Goal: Information Seeking & Learning: Learn about a topic

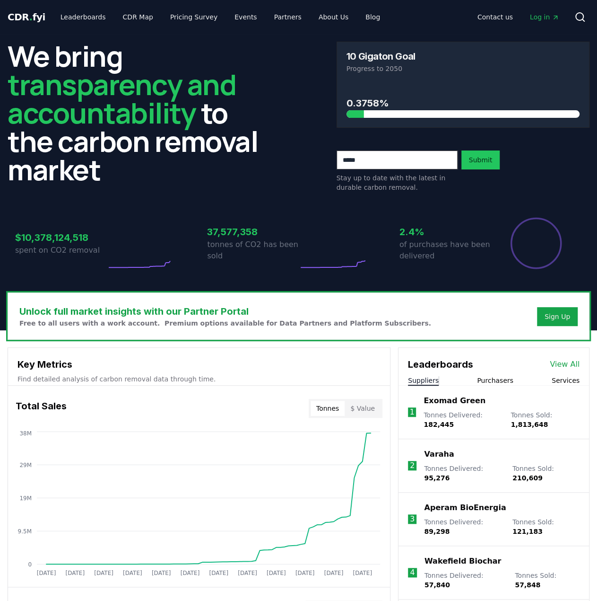
click at [539, 10] on link "Log in" at bounding box center [545, 17] width 44 height 17
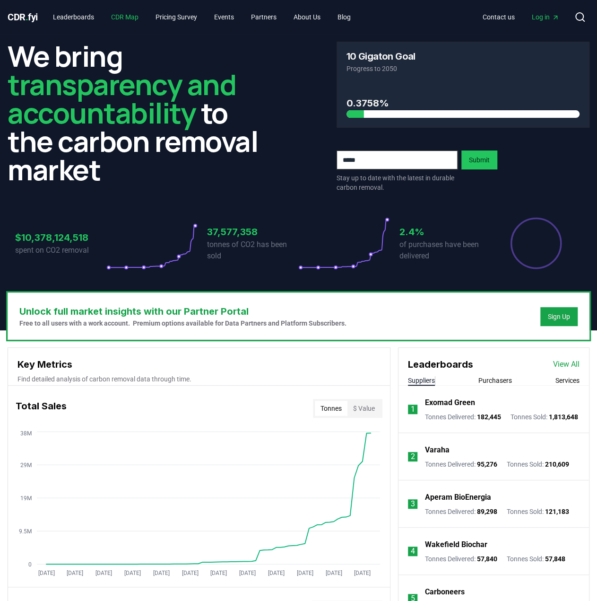
click at [132, 15] on link "CDR Map" at bounding box center [125, 17] width 43 height 17
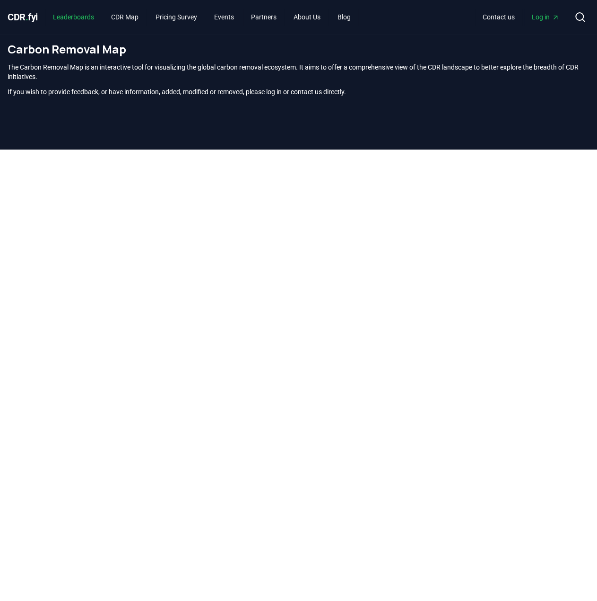
click at [80, 15] on link "Leaderboards" at bounding box center [73, 17] width 56 height 17
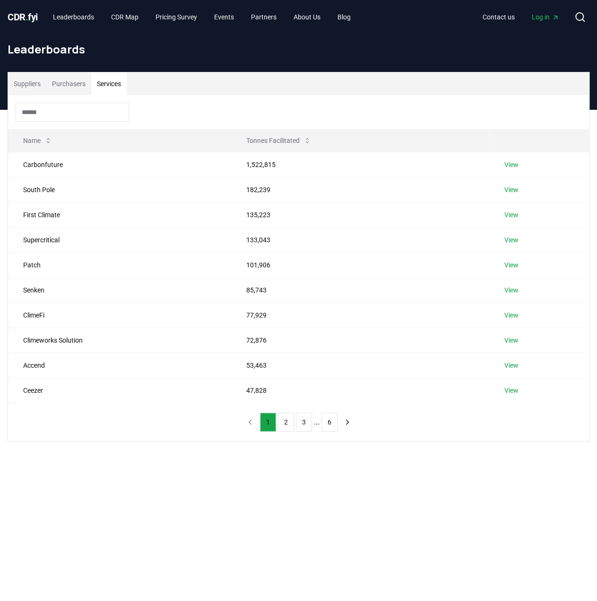
click at [105, 84] on button "Services" at bounding box center [108, 83] width 35 height 23
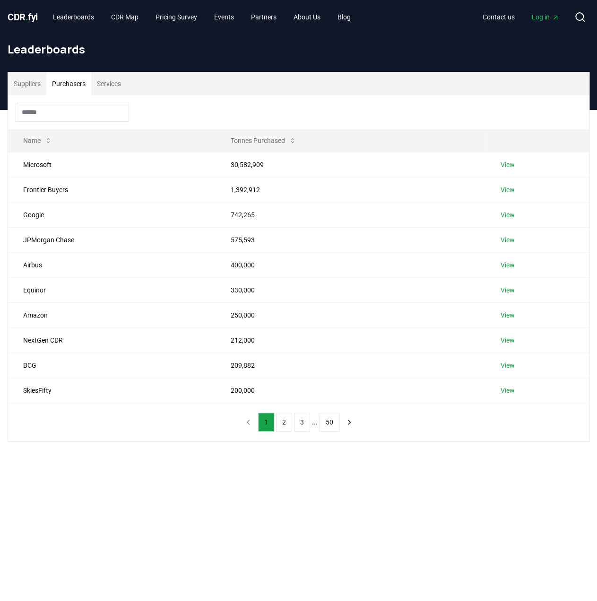
click at [68, 90] on button "Purchasers" at bounding box center [68, 83] width 45 height 23
click at [42, 87] on button "Suppliers" at bounding box center [27, 83] width 38 height 23
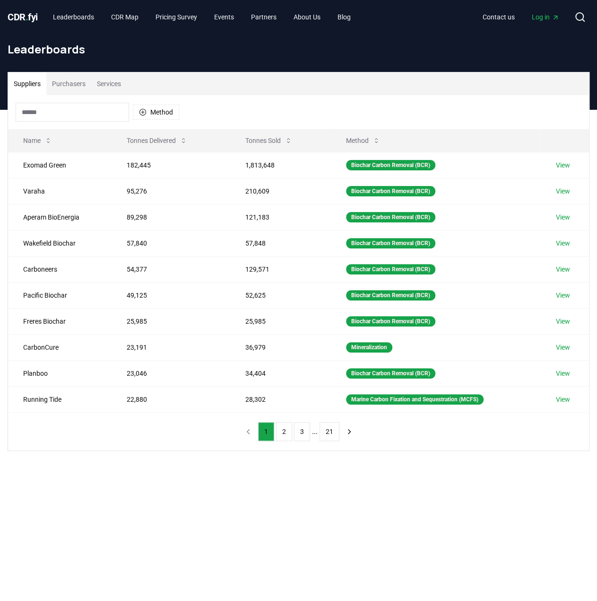
click at [59, 113] on input at bounding box center [73, 112] width 114 height 19
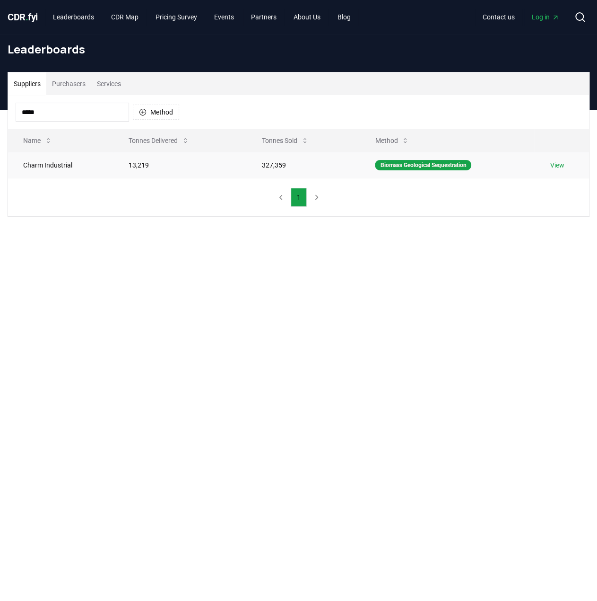
type input "*****"
click at [554, 165] on link "View" at bounding box center [557, 164] width 14 height 9
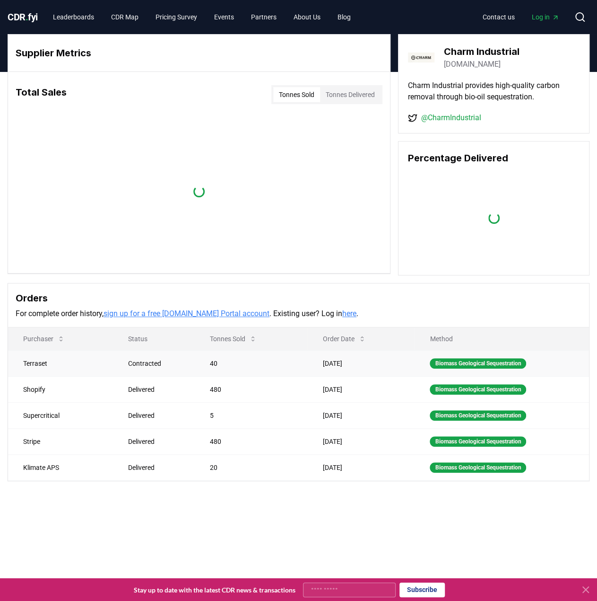
drag, startPoint x: 195, startPoint y: 367, endPoint x: 358, endPoint y: 370, distance: 162.7
click at [358, 370] on tr "Terraset Contracted 40 [DATE] Biomass Geological Sequestration" at bounding box center [298, 363] width 581 height 26
click at [358, 369] on td "[DATE]" at bounding box center [361, 363] width 107 height 26
click at [362, 365] on td "[DATE]" at bounding box center [361, 363] width 107 height 26
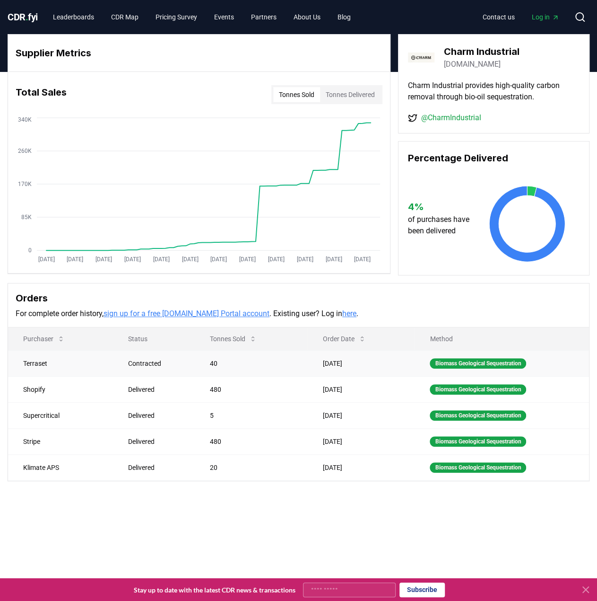
drag, startPoint x: 361, startPoint y: 358, endPoint x: 13, endPoint y: 367, distance: 347.7
click at [13, 367] on tr "Terraset Contracted 40 [DATE] Biomass Geological Sequestration" at bounding box center [298, 363] width 581 height 26
click at [13, 367] on td "Terraset" at bounding box center [60, 363] width 105 height 26
